Goal: Information Seeking & Learning: Understand process/instructions

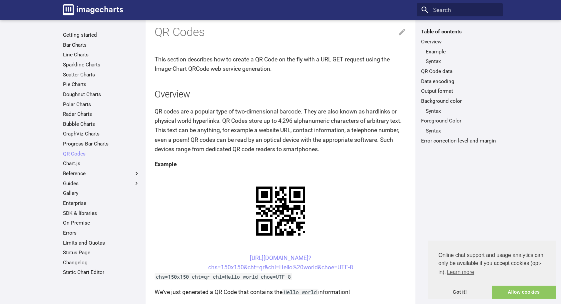
scroll to position [67, 0]
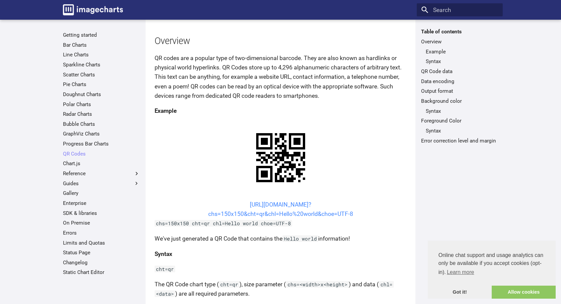
click at [315, 204] on link "[URL][DOMAIN_NAME]? chs=150x150&cht=qr&chl=Hello%20world&choe=UTF-8" at bounding box center [280, 209] width 145 height 16
click at [321, 212] on link "[URL][DOMAIN_NAME]? chs=150x150&cht=qr&chl=Hello%20world&choe=UTF-8" at bounding box center [280, 209] width 145 height 16
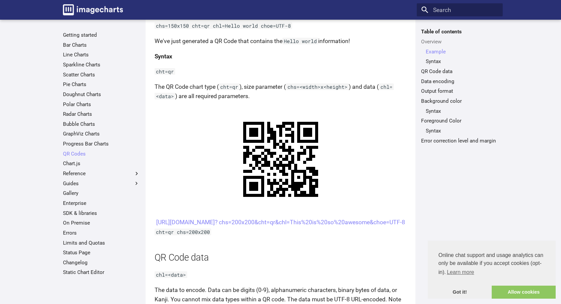
scroll to position [267, 0]
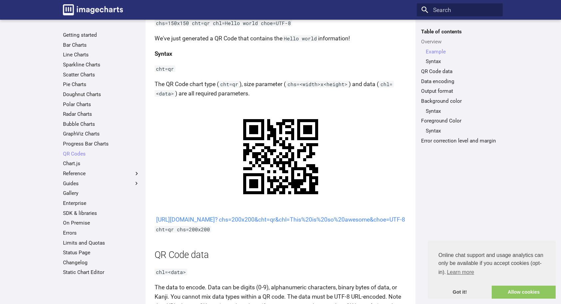
click at [282, 223] on link "[URL][DOMAIN_NAME]? chs=200x200&cht=qr&chl=This%20is%20so%20awesome&choe=UTF-8" at bounding box center [280, 219] width 249 height 7
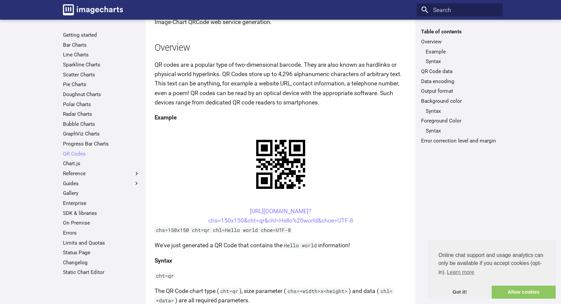
scroll to position [67, 0]
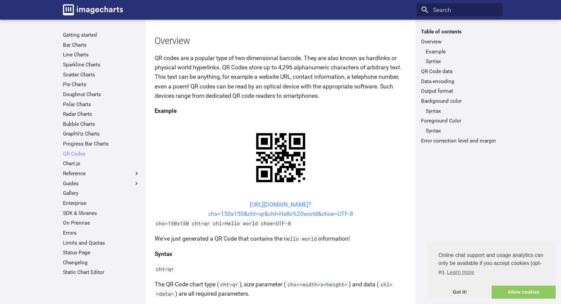
click at [286, 204] on link "[URL][DOMAIN_NAME]? chs=150x150&cht=qr&chl=Hello%20world&choe=UTF-8" at bounding box center [280, 209] width 145 height 16
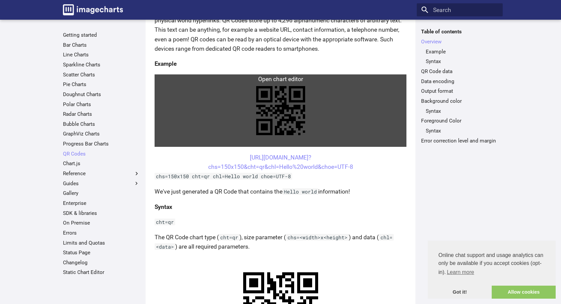
scroll to position [133, 0]
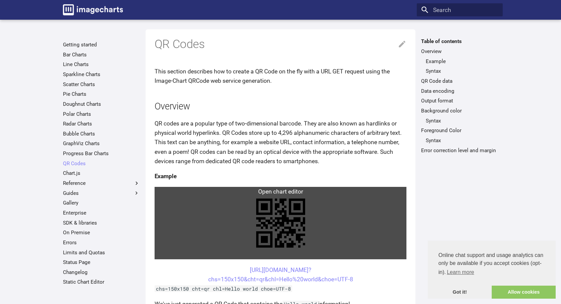
scroll to position [0, 0]
